Goal: Task Accomplishment & Management: Manage account settings

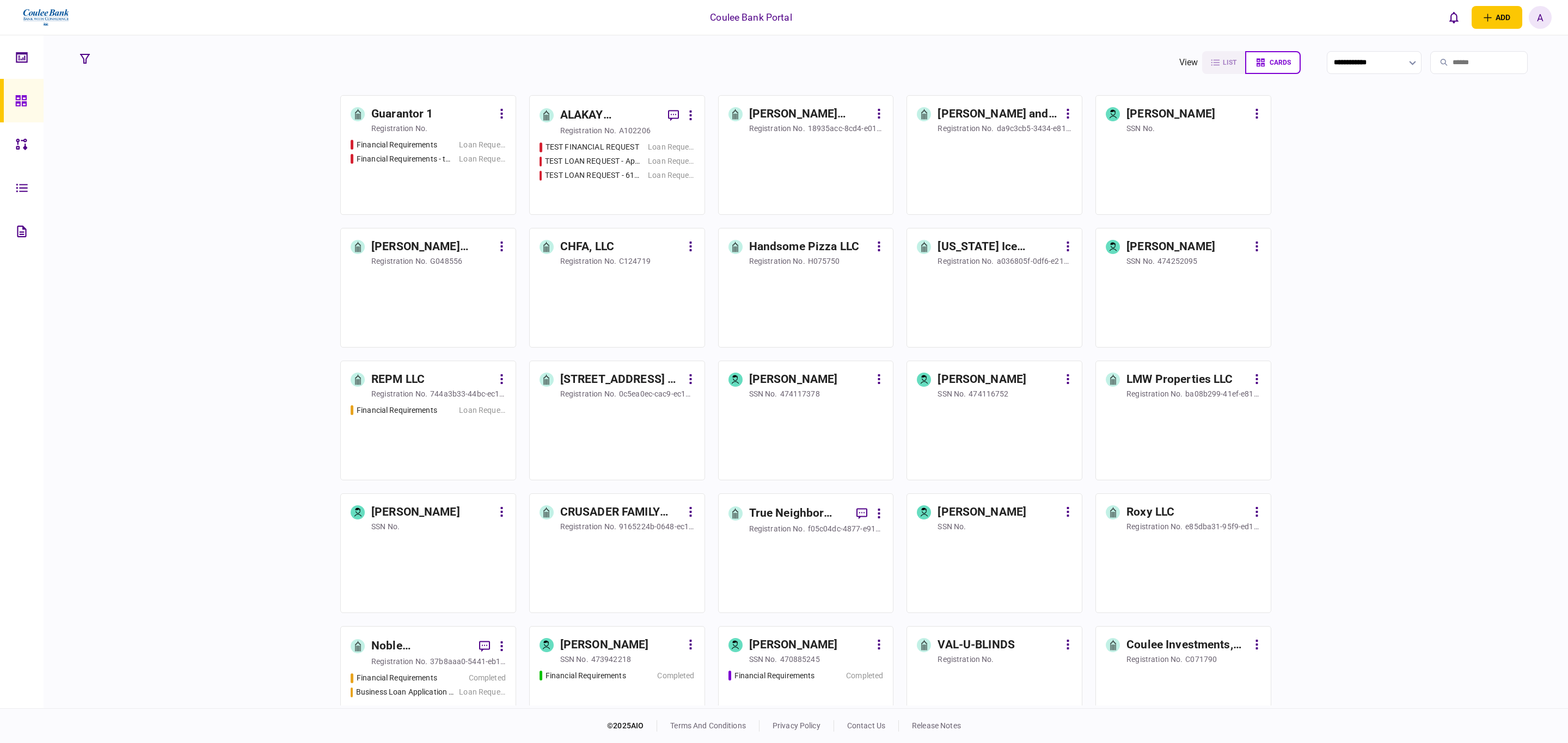
click at [1478, 67] on input "search" at bounding box center [1479, 63] width 97 height 22
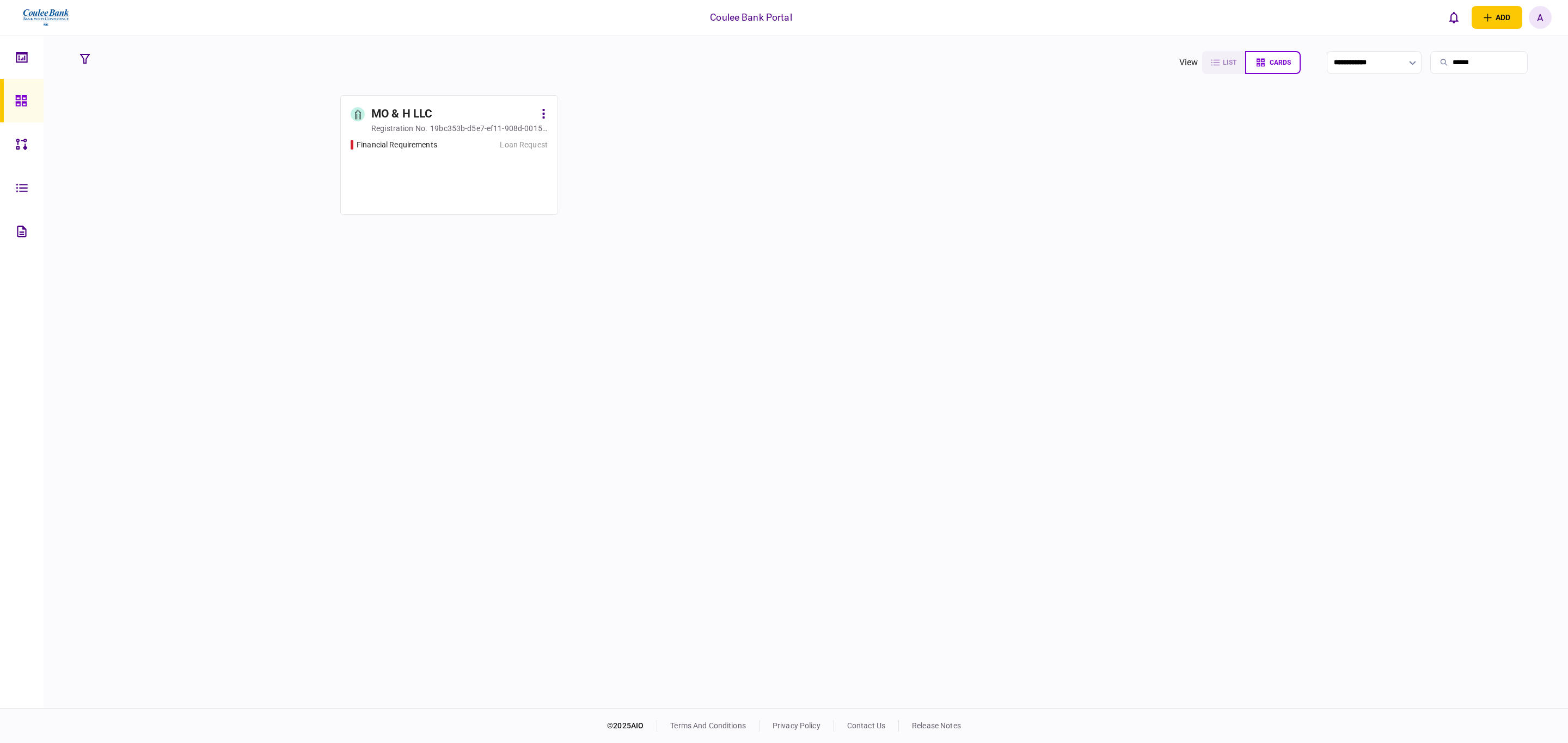
type input "******"
click at [432, 155] on div "Financial Requirements Loan Request" at bounding box center [448, 172] width 198 height 66
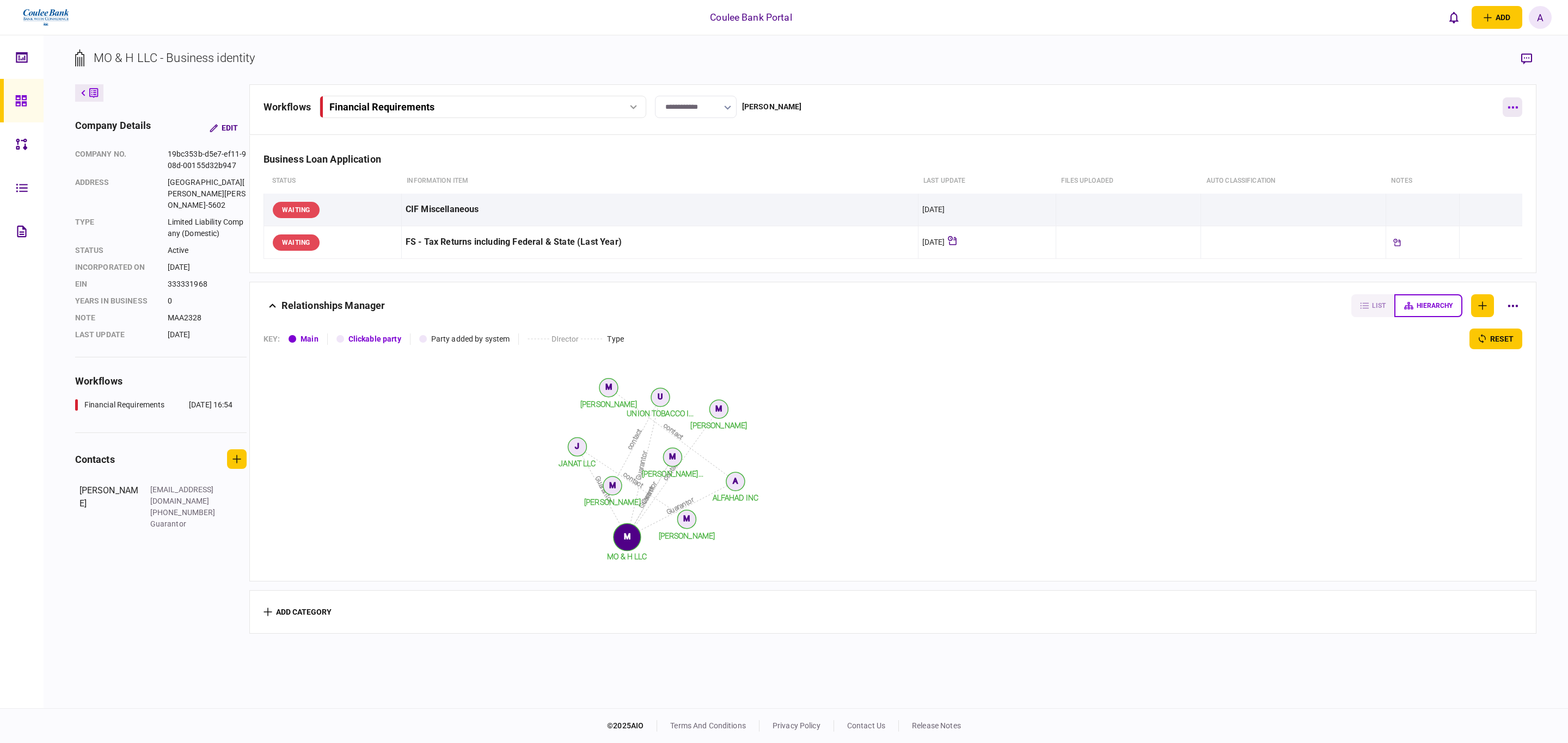
click at [1515, 108] on icon "button" at bounding box center [1512, 107] width 10 height 3
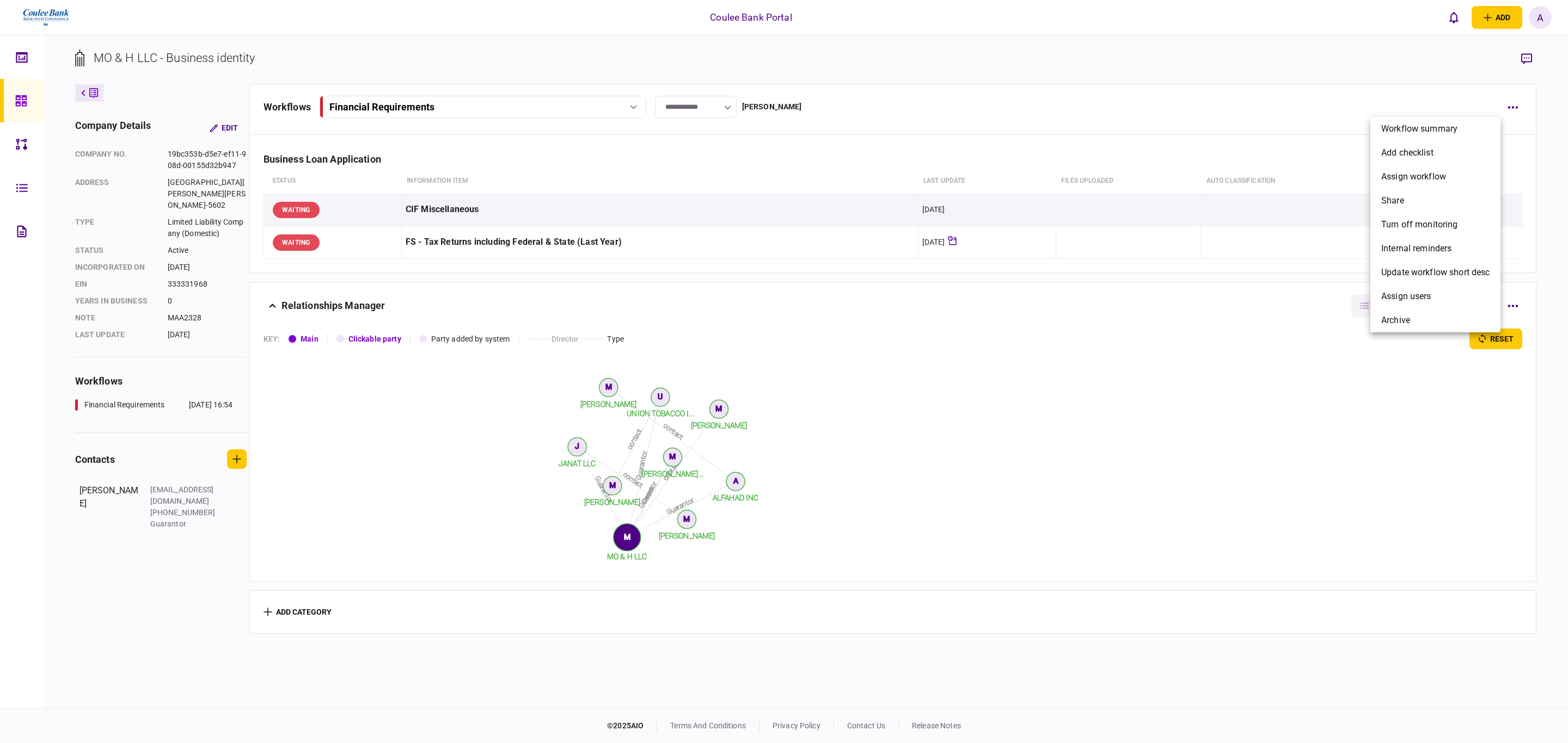
click at [627, 111] on div at bounding box center [784, 372] width 1568 height 743
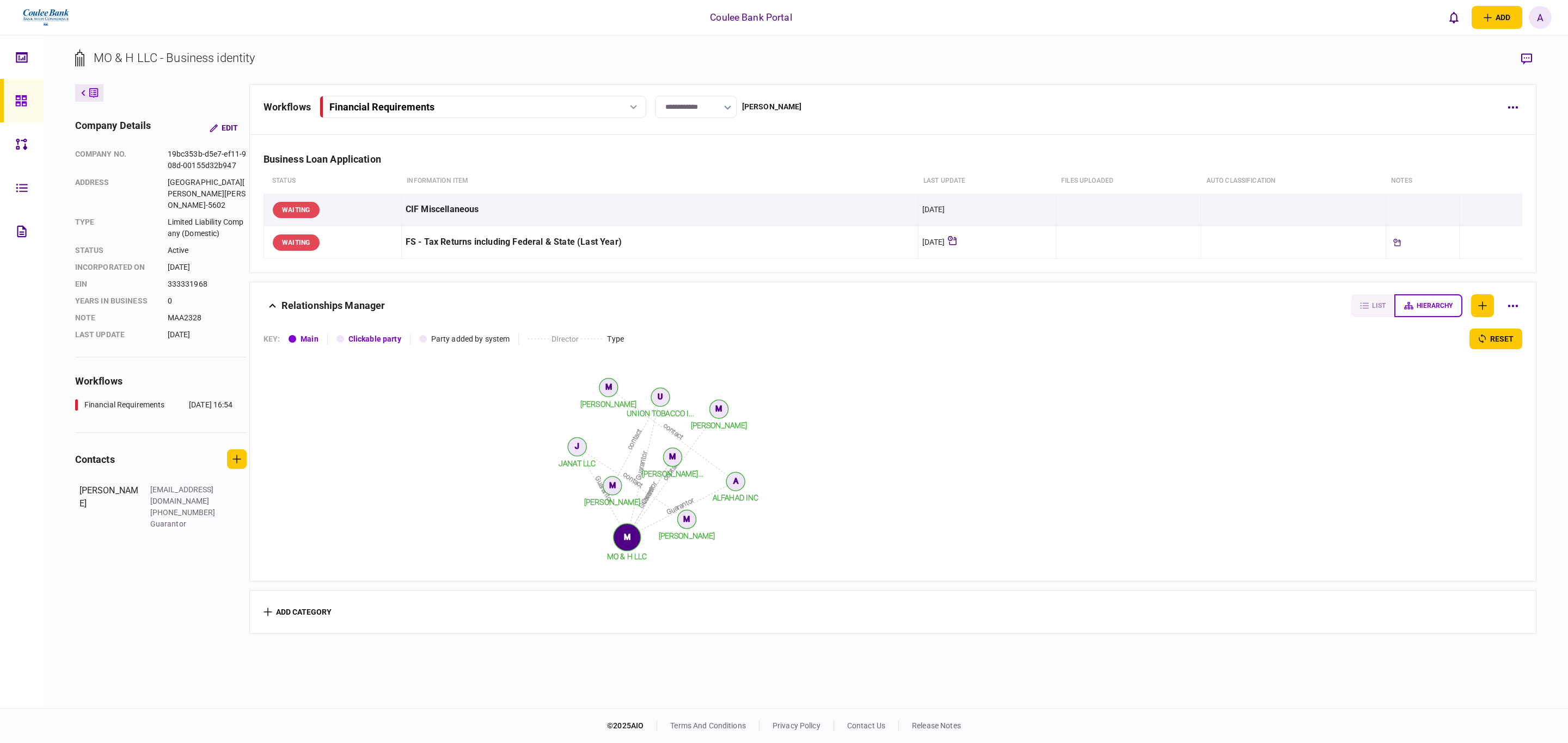
click at [634, 102] on div "Workflow summary add checklist assign workflow share Turn off monitoring Intern…" at bounding box center [784, 372] width 1568 height 743
click at [634, 109] on div "Financial Requirements" at bounding box center [482, 107] width 319 height 11
click at [634, 109] on icon at bounding box center [634, 107] width 7 height 5
click at [1518, 109] on button "button" at bounding box center [1512, 107] width 20 height 20
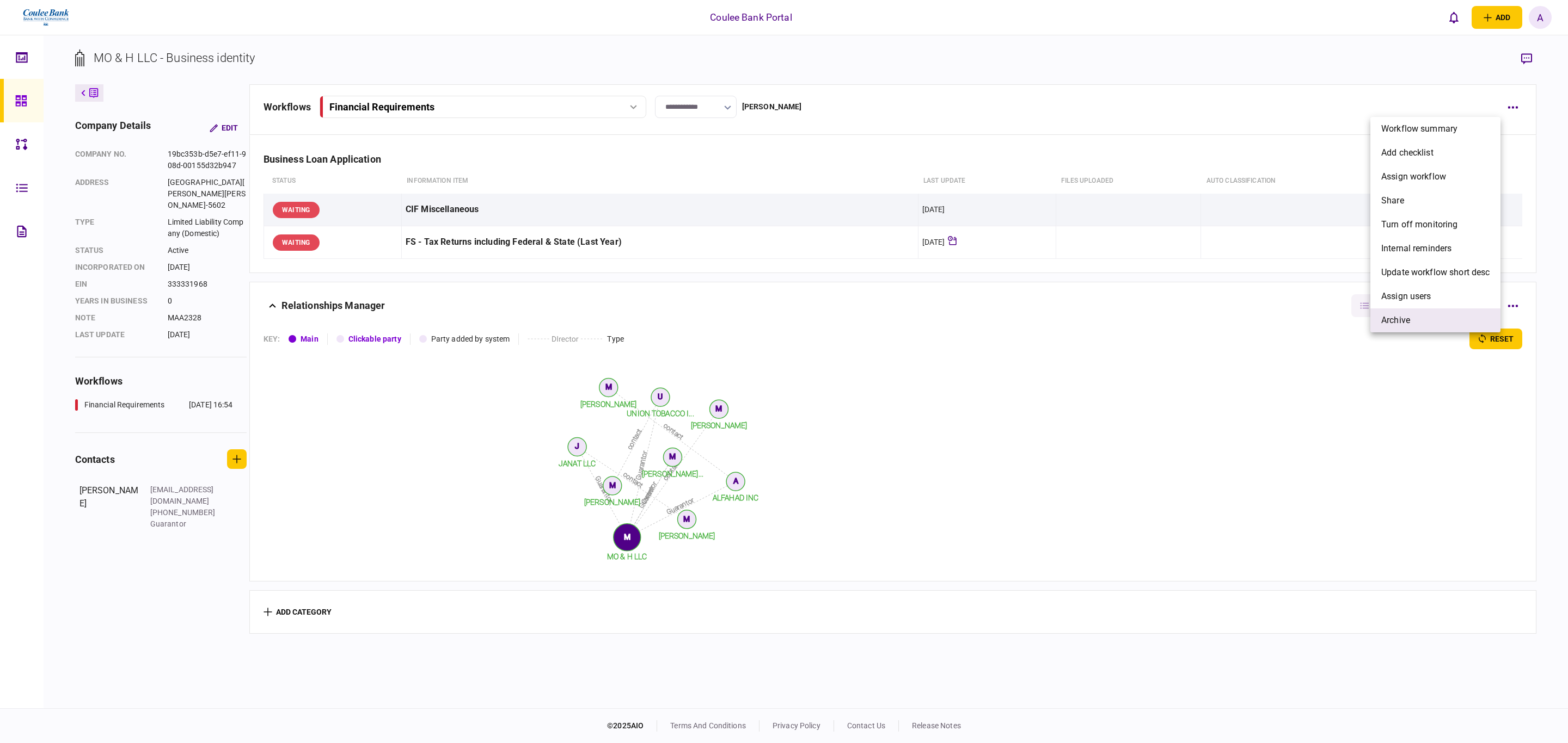
click at [1403, 314] on span "archive" at bounding box center [1395, 321] width 29 height 13
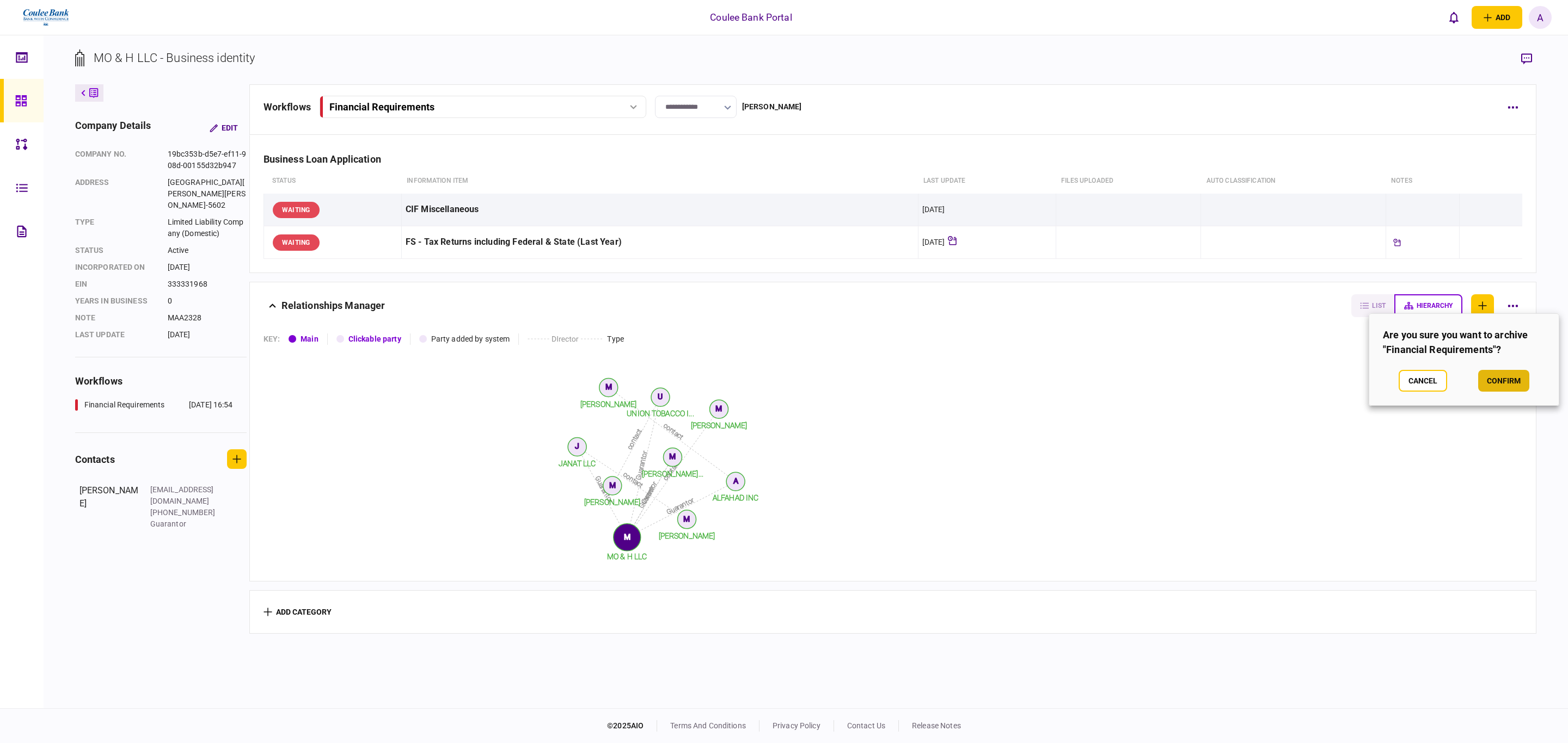
click at [1506, 372] on button "confirm" at bounding box center [1503, 380] width 51 height 22
